Goal: Find contact information: Find contact information

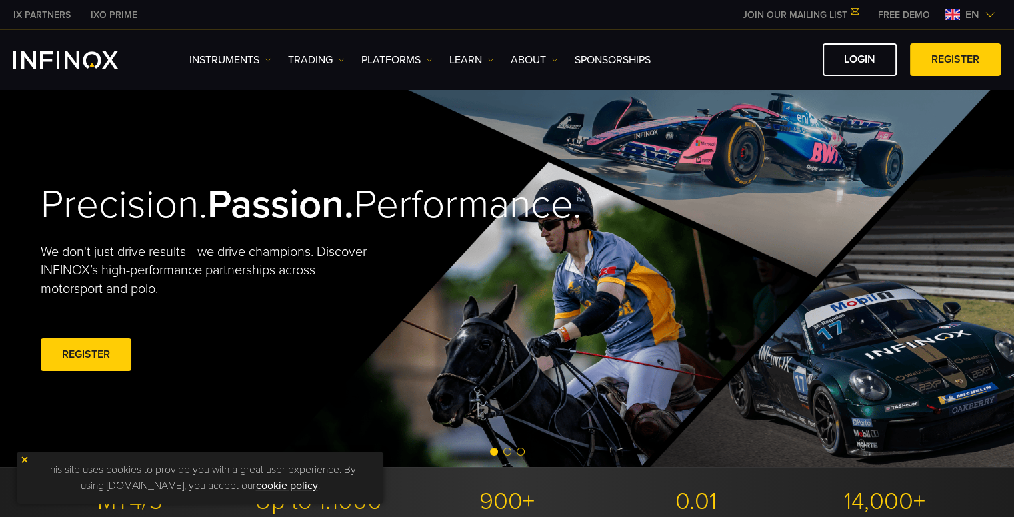
click at [27, 457] on img at bounding box center [24, 459] width 9 height 9
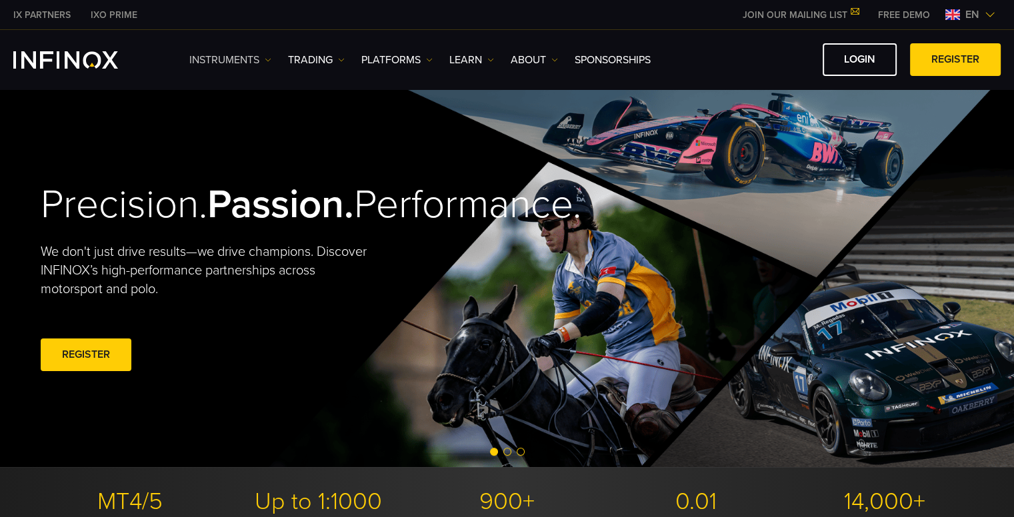
click at [264, 63] on link "Instruments" at bounding box center [230, 60] width 82 height 16
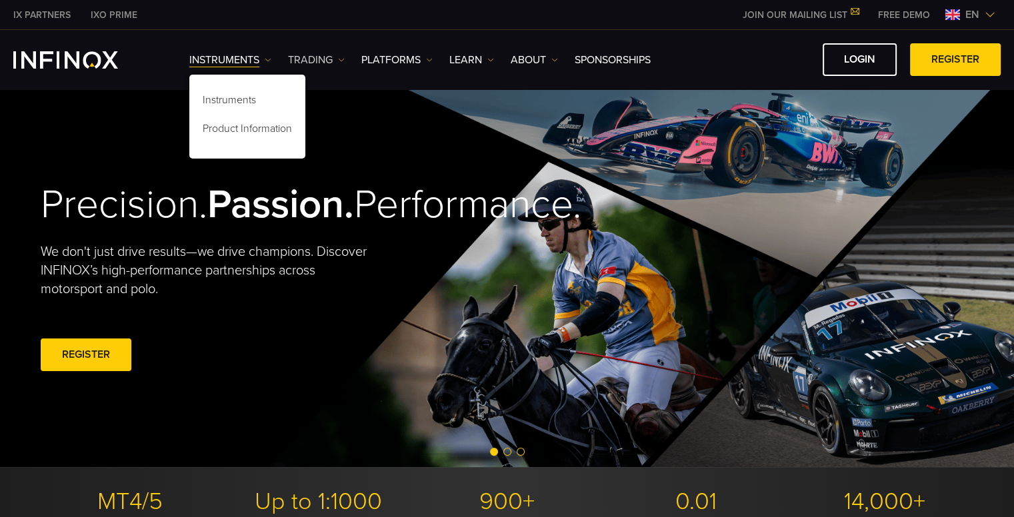
click at [341, 57] on img at bounding box center [341, 60] width 7 height 7
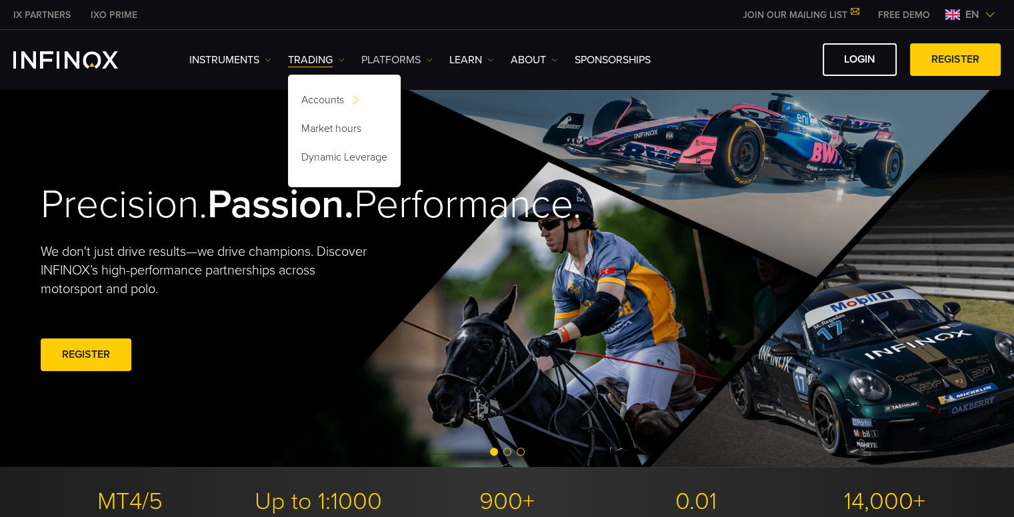
click at [424, 59] on link "PLATFORMS" at bounding box center [396, 60] width 71 height 16
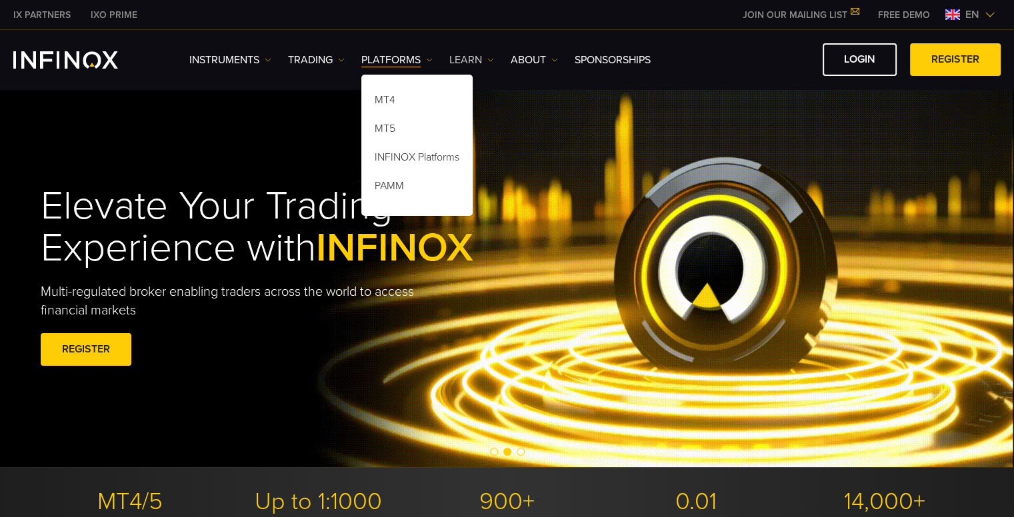
click at [491, 59] on img at bounding box center [490, 60] width 7 height 7
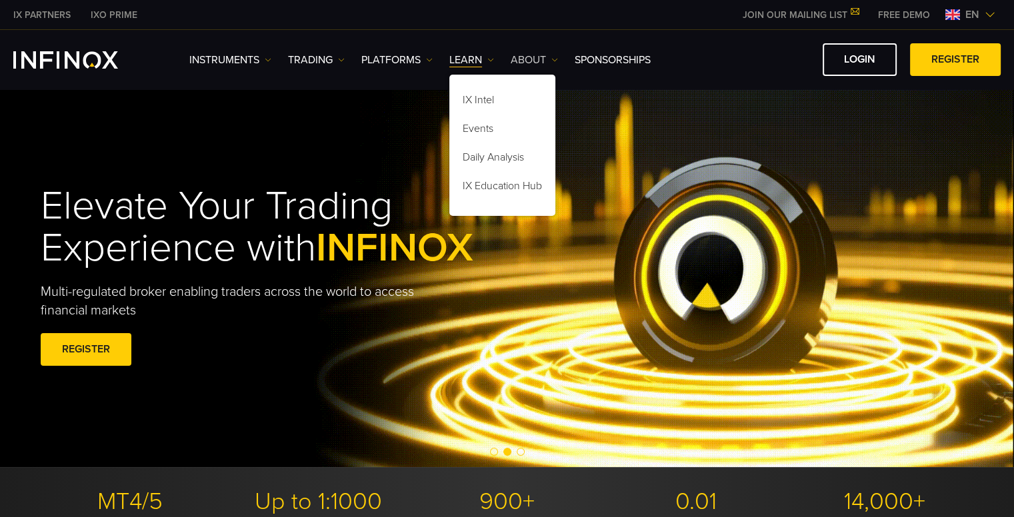
click at [551, 60] on link "ABOUT" at bounding box center [534, 60] width 47 height 16
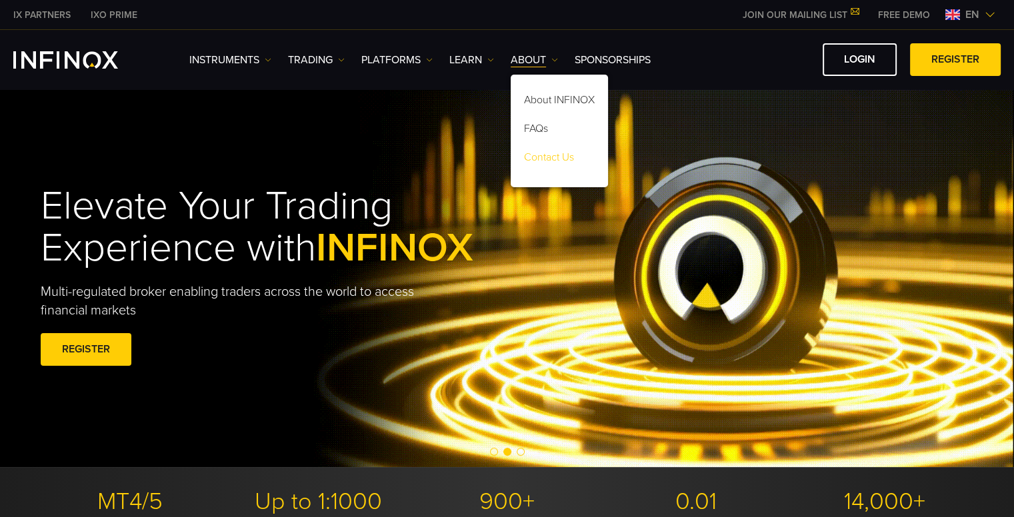
click at [563, 153] on link "Contact Us" at bounding box center [559, 159] width 97 height 29
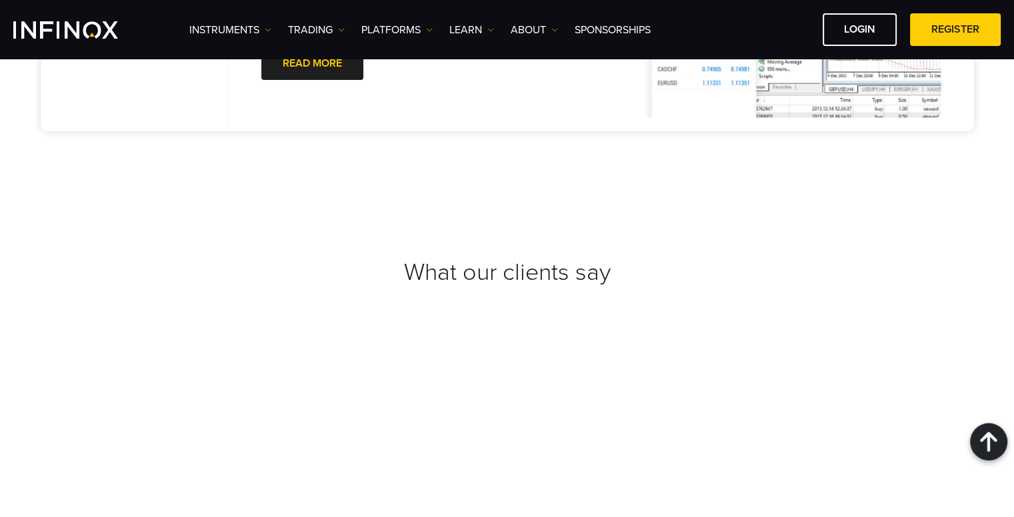
scroll to position [1799, 0]
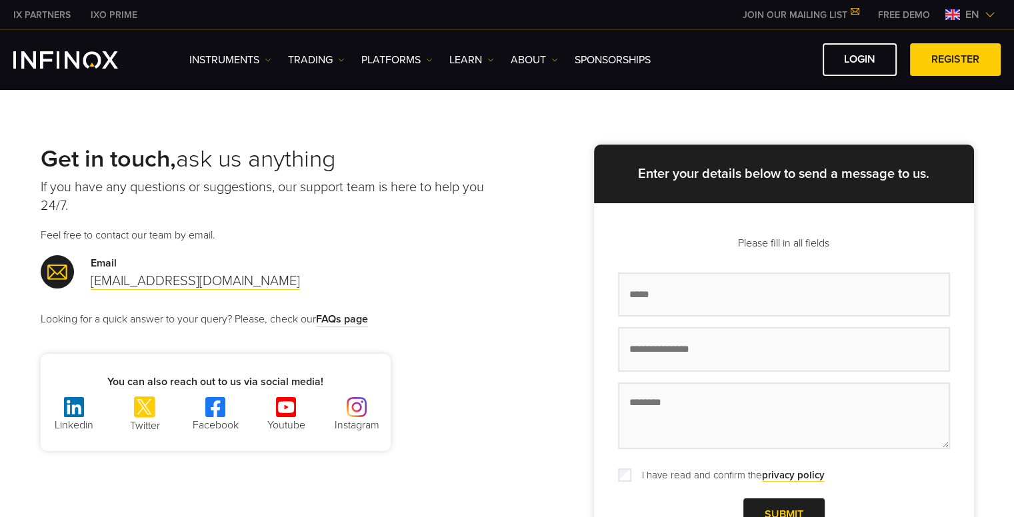
click at [830, 13] on link "JOIN OUR MAILING LIST" at bounding box center [800, 14] width 135 height 11
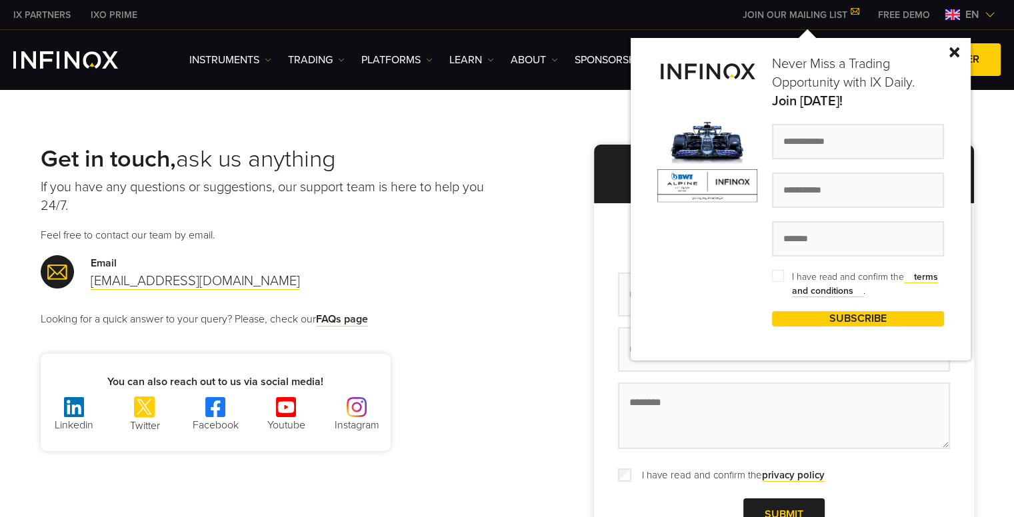
click at [959, 49] on img at bounding box center [954, 52] width 10 height 10
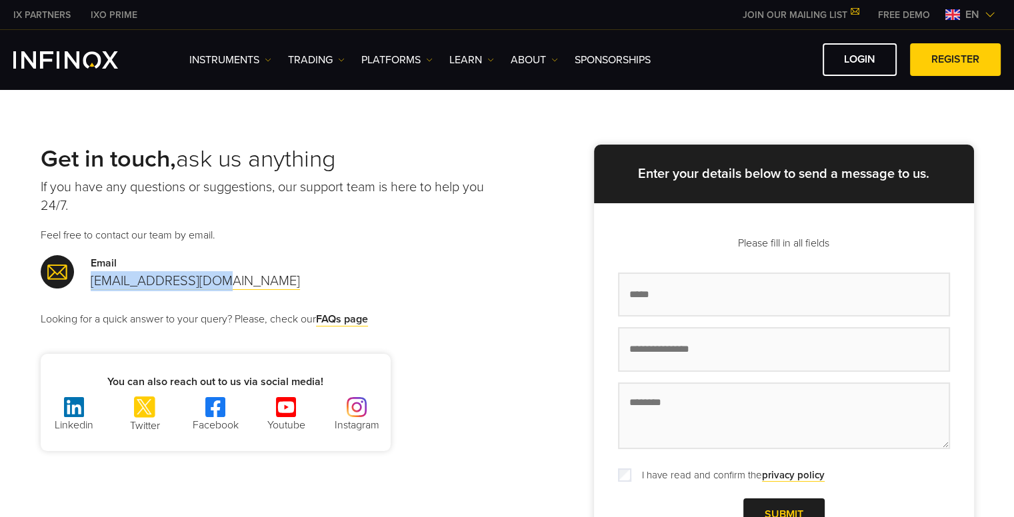
drag, startPoint x: 251, startPoint y: 283, endPoint x: 89, endPoint y: 286, distance: 161.4
click at [89, 286] on div "Email support@infinox.com" at bounding box center [274, 273] width 467 height 36
copy link "support@infinox.com"
